Goal: Use online tool/utility

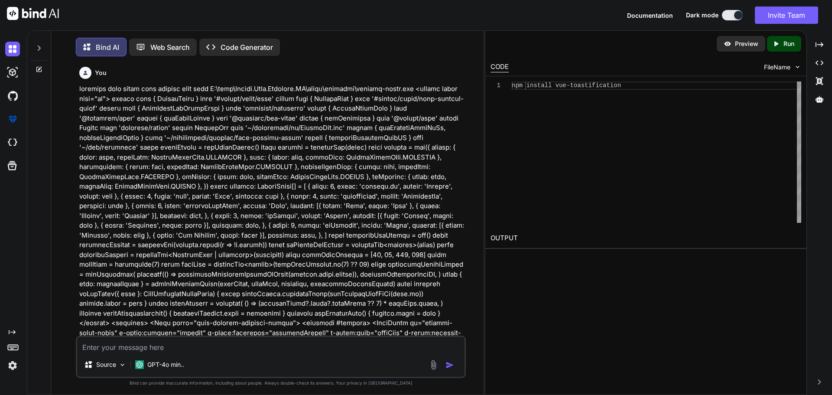
scroll to position [10821, 0]
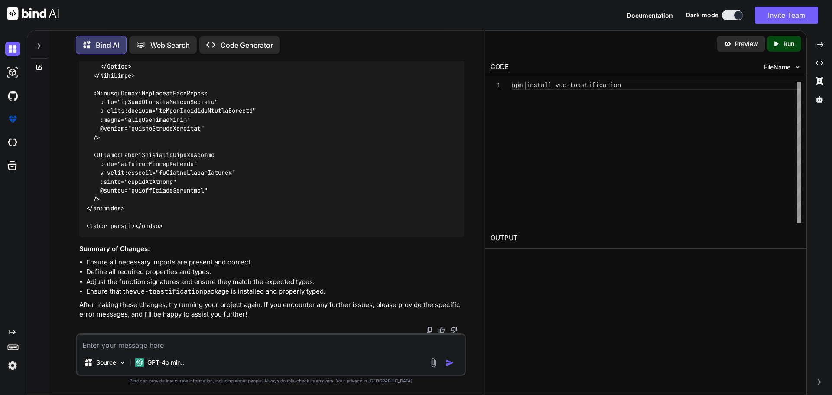
type textarea "C:\nova\Osiris.Nova.Internal.UI\composables\queries\nova-partners.ts"
type textarea "x"
click at [324, 348] on textarea "C:\nova\Osiris.Nova.Internal.UI\composables\queries\nova-partners.ts" at bounding box center [271, 343] width 388 height 16
paste textarea "C:\nova\Osiris.Nova.Internal.UI\composables\queries\nova-partners.ts"
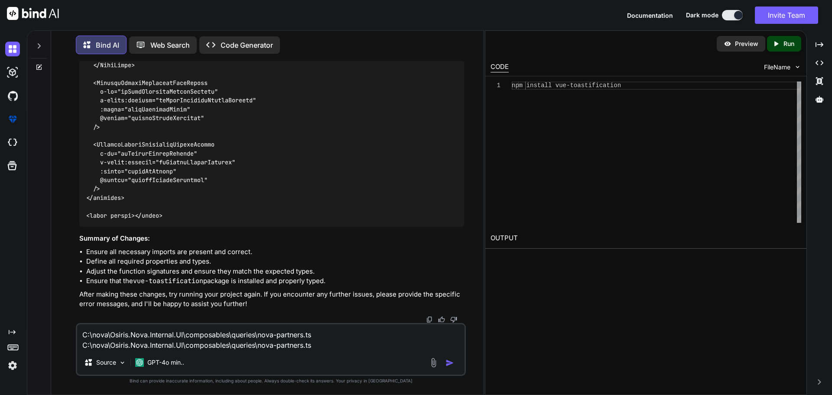
drag, startPoint x: 297, startPoint y: 344, endPoint x: 79, endPoint y: 352, distance: 217.3
click at [79, 352] on div "C:\nova\Osiris.Nova.Internal.UI\composables\queries\nova-partners.ts C:\nova\Os…" at bounding box center [271, 349] width 390 height 53
paste textarea "import type { NovaPartnersAllPermissions, NovaPartnersBusinessCreate, NovaPartn…"
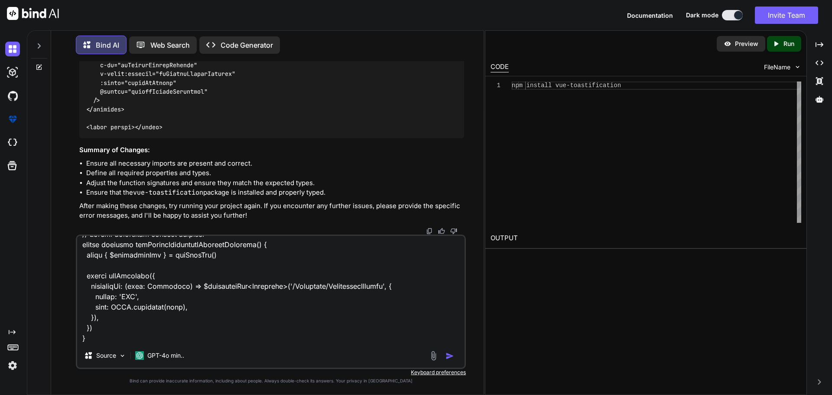
click at [117, 338] on textarea at bounding box center [271, 290] width 388 height 108
paste textarea "C:\nova\Osiris.Nova.Internal.UI\components\partner\shared\documents\index.vue"
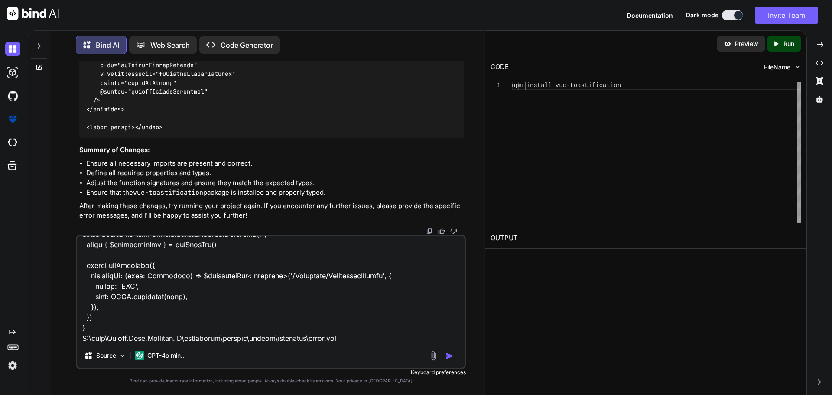
click at [384, 337] on textarea at bounding box center [271, 290] width 388 height 108
paste textarea "<script setup lang="ts"> import type { FileUploadSelectEvent } from 'primevue/f…"
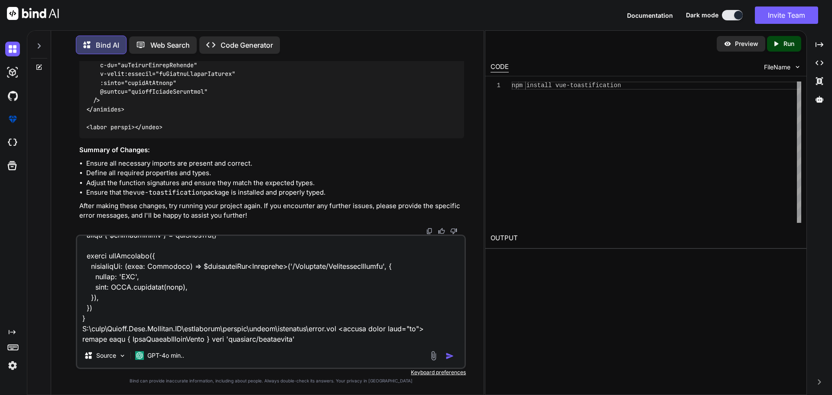
scroll to position [9854, 0]
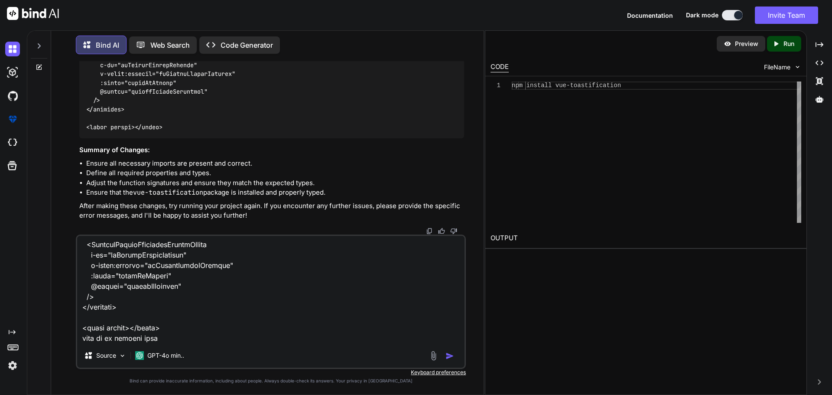
click at [173, 336] on textarea at bounding box center [271, 290] width 388 height 108
paste textarea "[vue-tsc] Cannot find name 'props'. /nova/Osiris.Nova.Internal.UI/components/pa…"
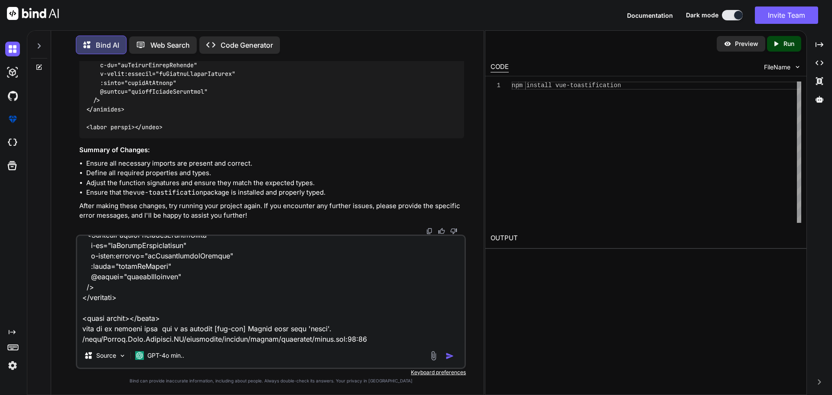
scroll to position [11092, 0]
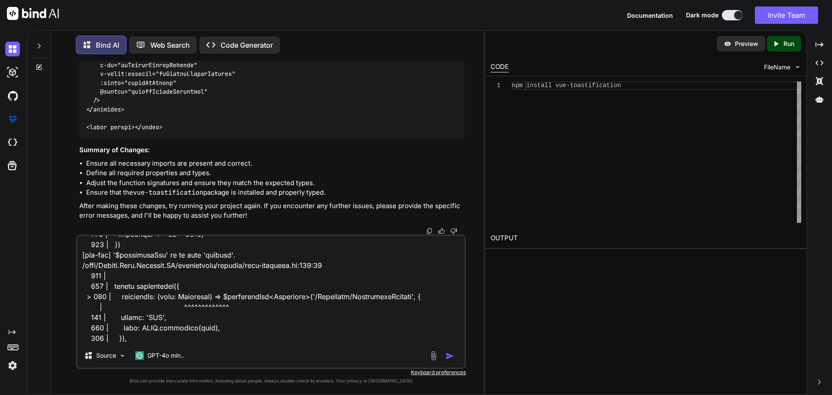
type textarea "C:\nova\Osiris.Nova.Internal.UI\composables\queries\nova-partners.ts import typ…"
click at [450, 353] on img "button" at bounding box center [450, 356] width 9 height 9
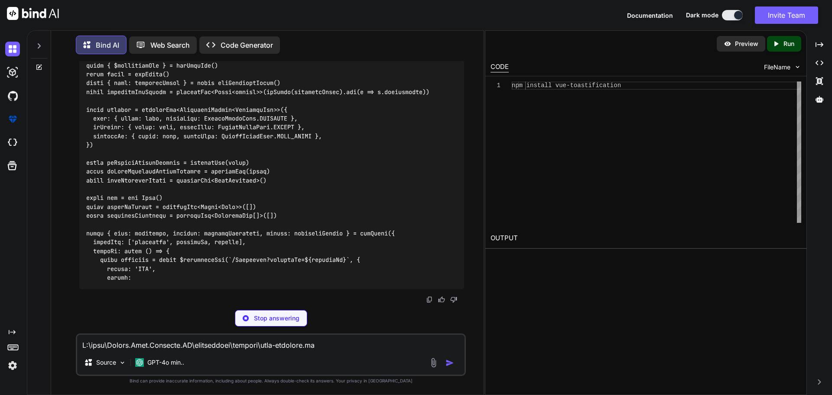
scroll to position [13761, 0]
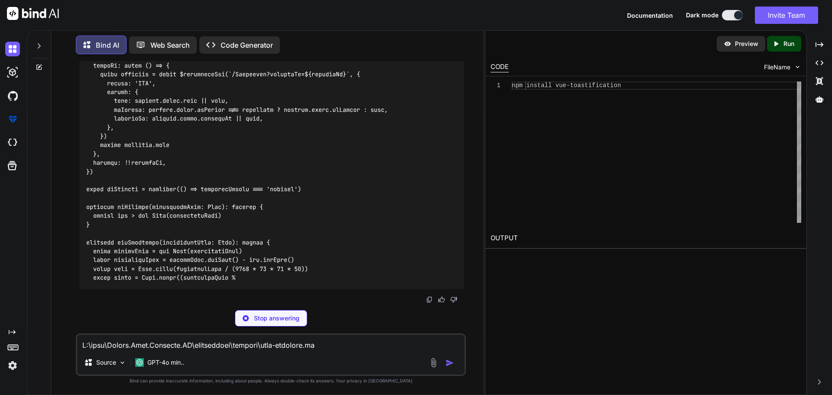
drag, startPoint x: 110, startPoint y: 199, endPoint x: 100, endPoint y: 76, distance: 123.1
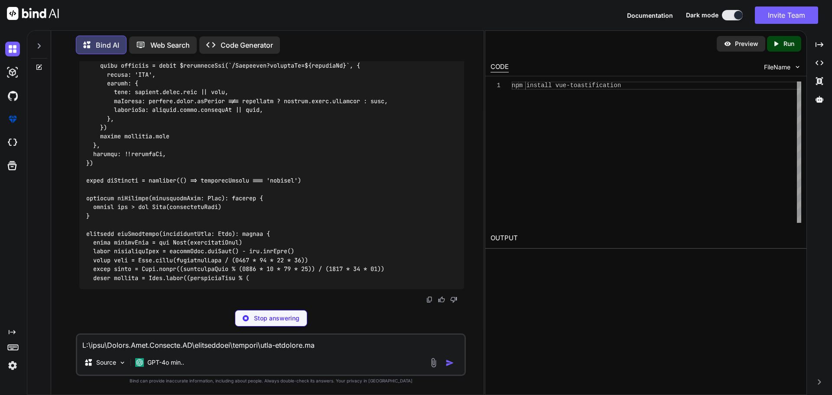
scroll to position [13718, 0]
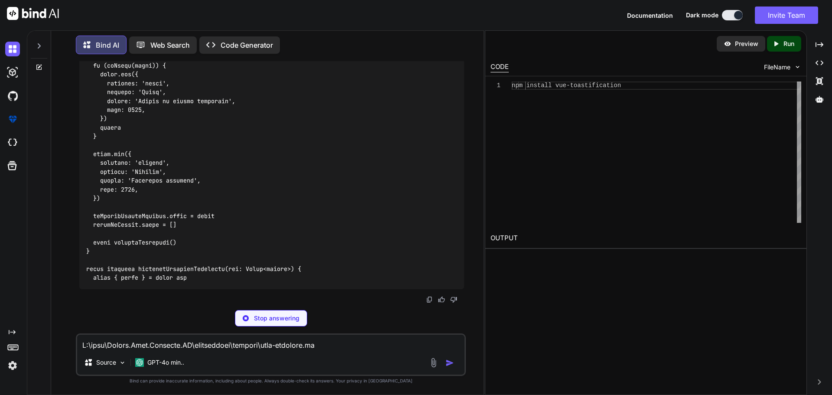
drag, startPoint x: 189, startPoint y: 121, endPoint x: 102, endPoint y: 122, distance: 87.1
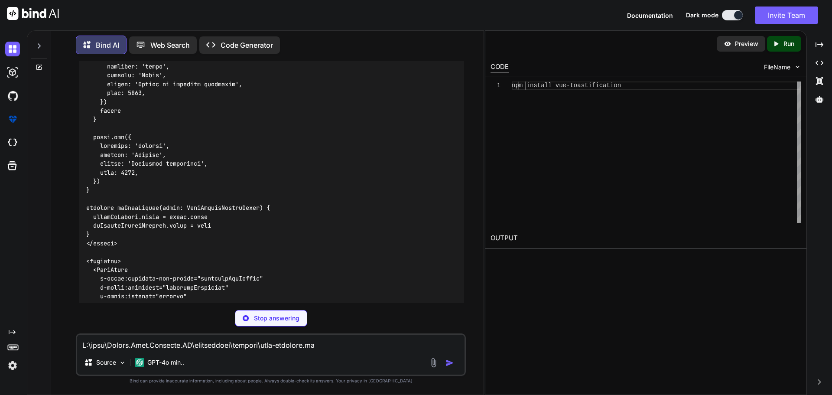
scroll to position [13761, 0]
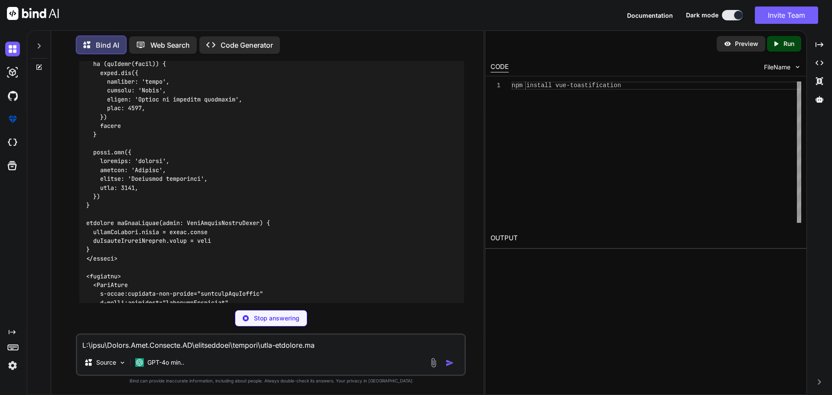
drag, startPoint x: 110, startPoint y: 201, endPoint x: 99, endPoint y: 78, distance: 123.2
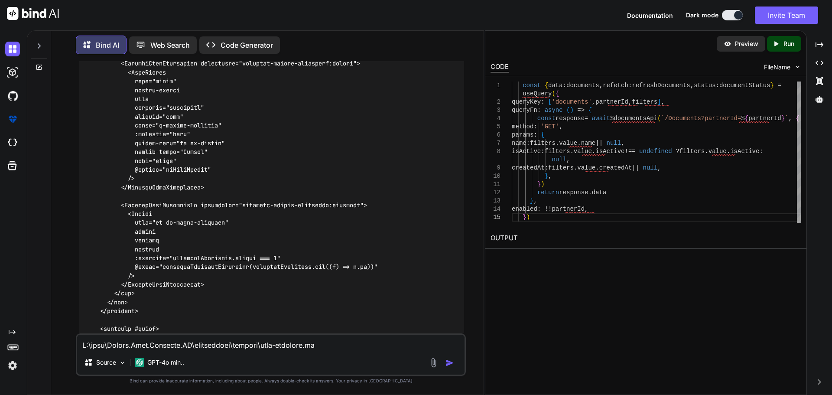
scroll to position [14108, 0]
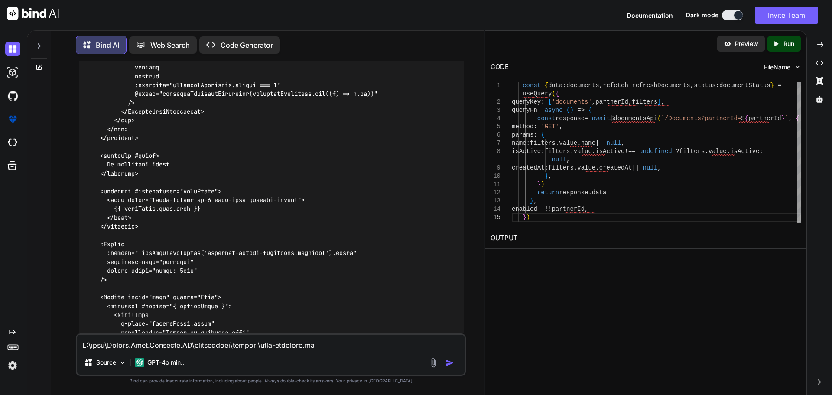
scroll to position [14368, 0]
